Goal: Task Accomplishment & Management: Use online tool/utility

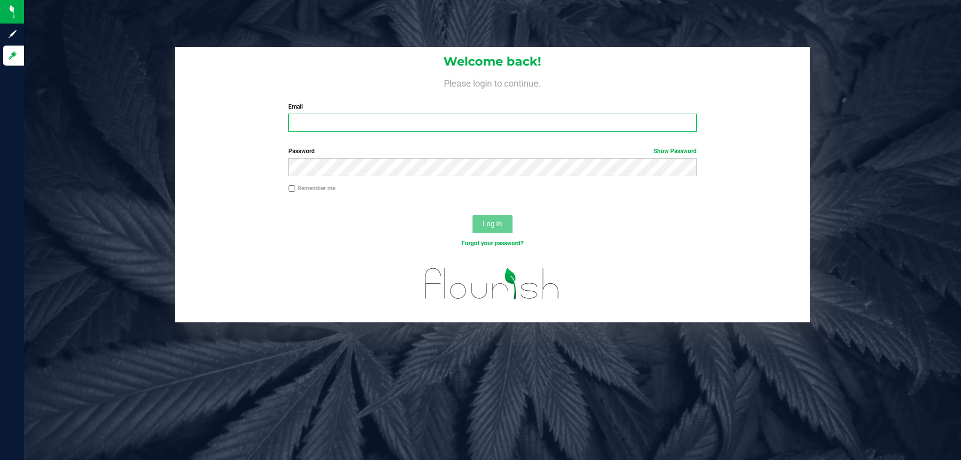
drag, startPoint x: 471, startPoint y: 122, endPoint x: 471, endPoint y: 111, distance: 11.5
click at [471, 122] on input "Email" at bounding box center [492, 123] width 408 height 18
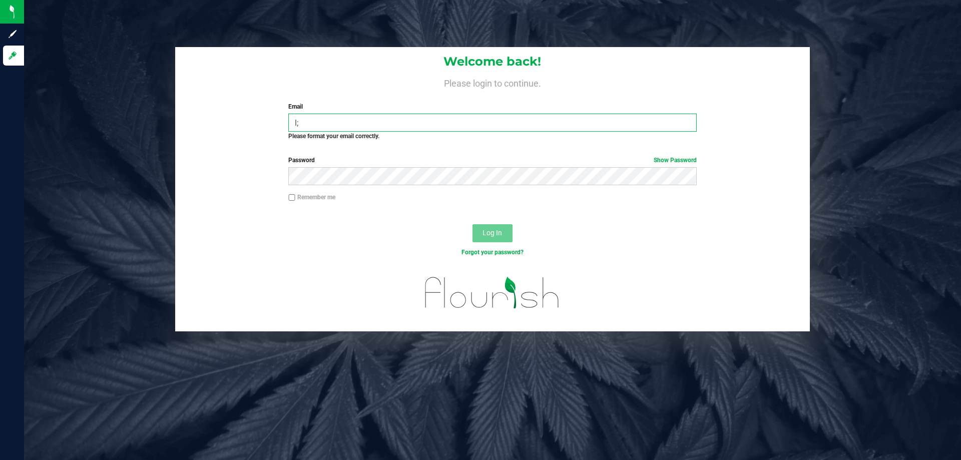
type input "l"
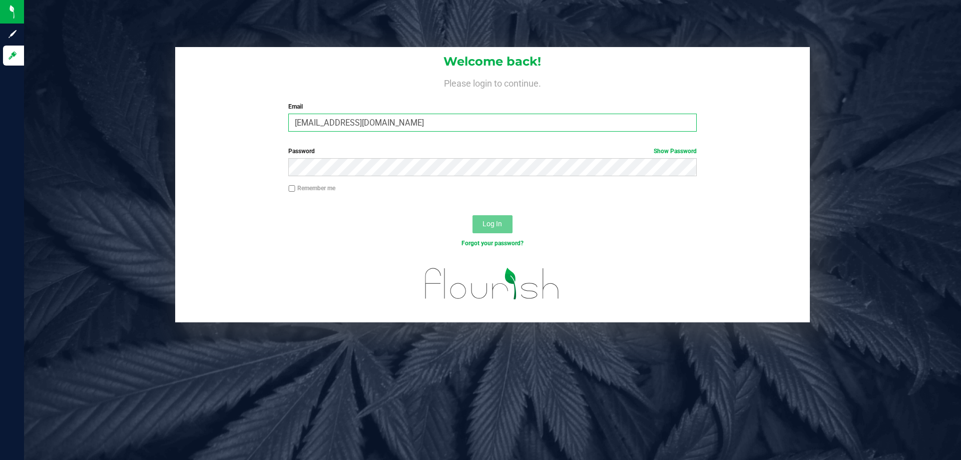
type input "[EMAIL_ADDRESS][DOMAIN_NAME]"
click at [473, 215] on button "Log In" at bounding box center [493, 224] width 40 height 18
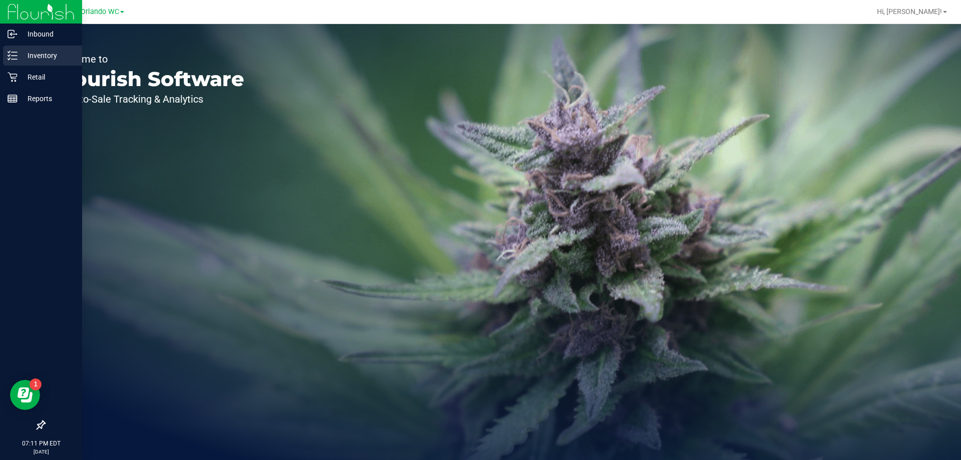
click at [18, 57] on p "Inventory" at bounding box center [48, 56] width 60 height 12
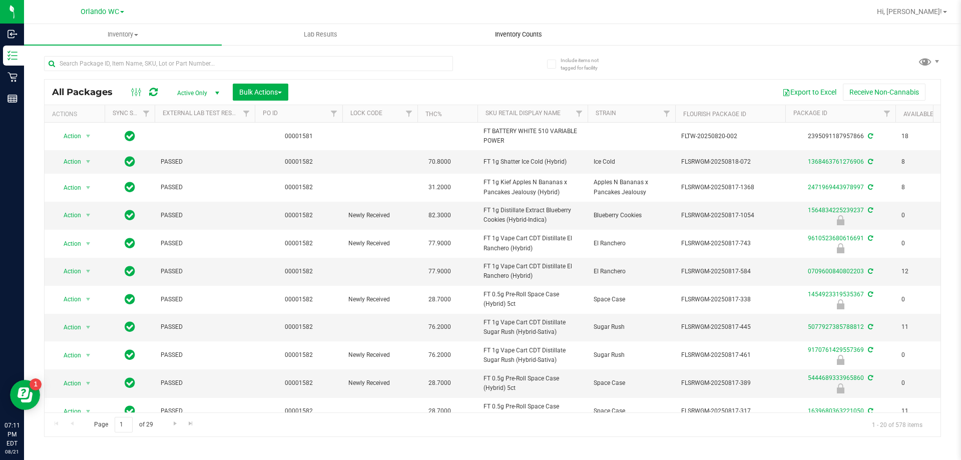
click at [490, 36] on span "Inventory Counts" at bounding box center [519, 34] width 74 height 9
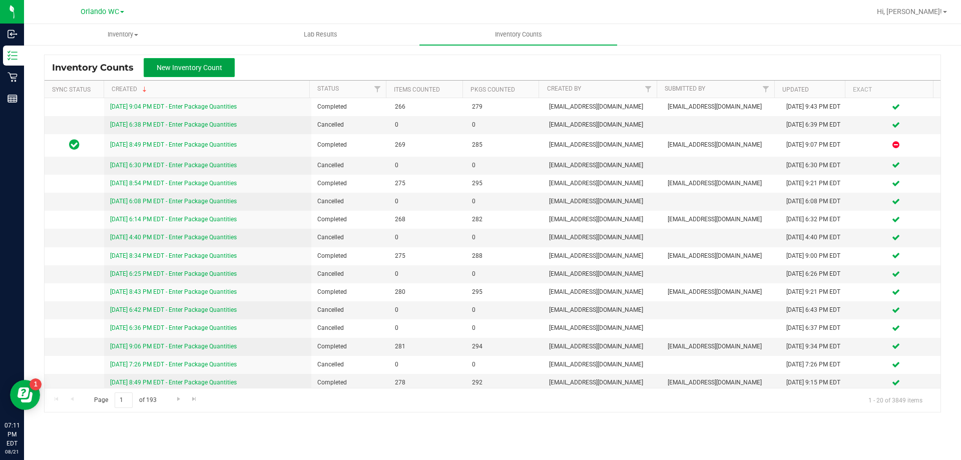
click at [197, 72] on span "New Inventory Count" at bounding box center [190, 68] width 66 height 8
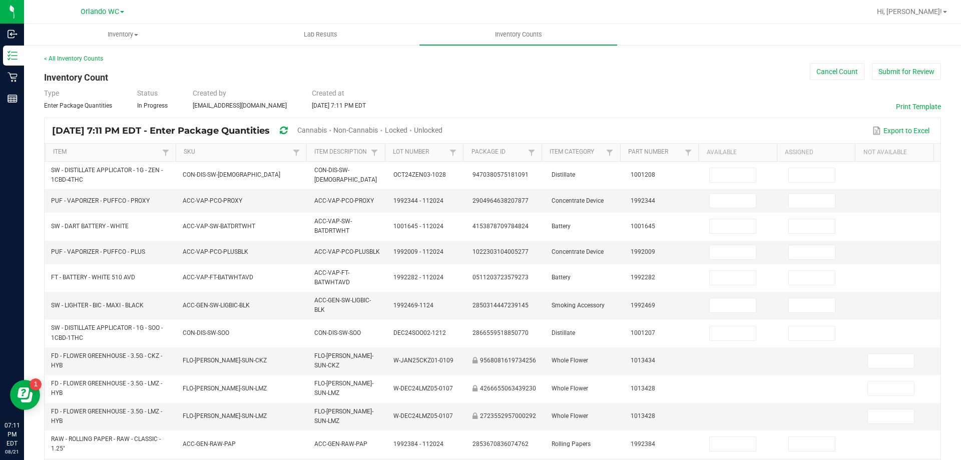
click at [443, 130] on span "Unlocked" at bounding box center [428, 130] width 29 height 8
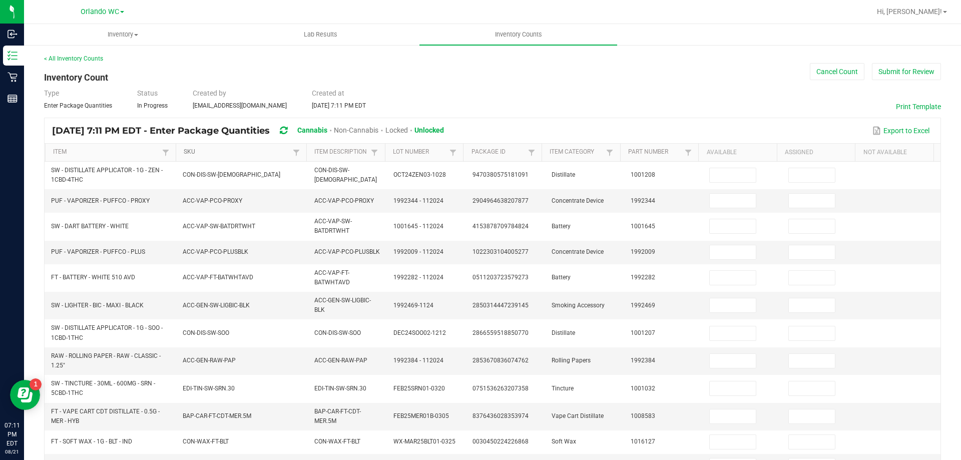
click at [226, 153] on link "SKU" at bounding box center [237, 152] width 106 height 8
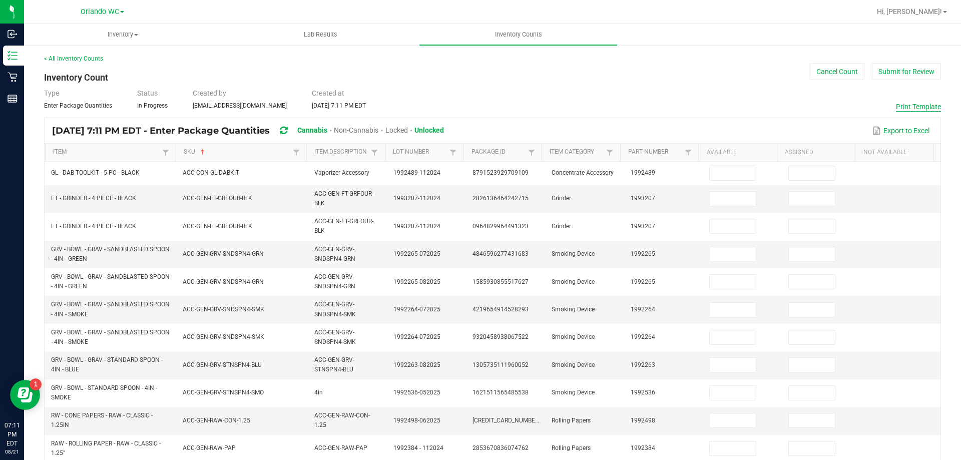
click at [902, 108] on button "Print Template" at bounding box center [918, 107] width 45 height 10
click at [818, 74] on button "Cancel Count" at bounding box center [837, 71] width 55 height 17
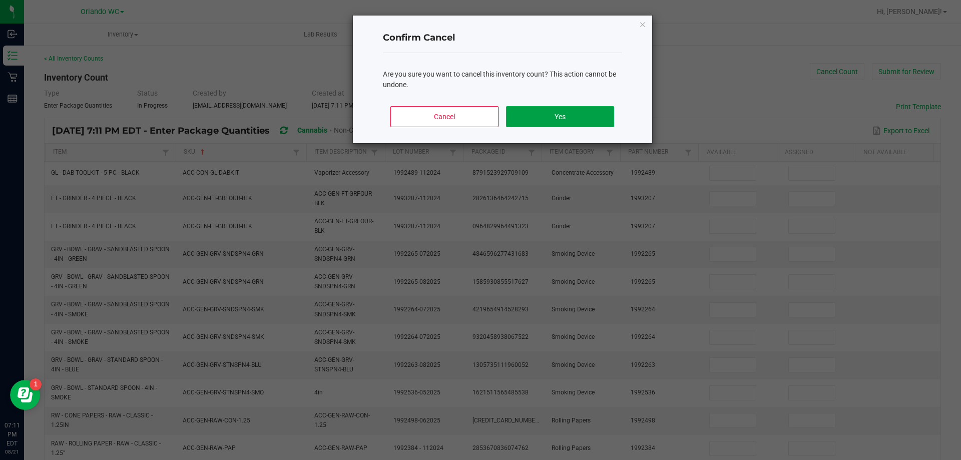
click at [566, 121] on button "Yes" at bounding box center [560, 116] width 108 height 21
